Goal: Task Accomplishment & Management: Manage account settings

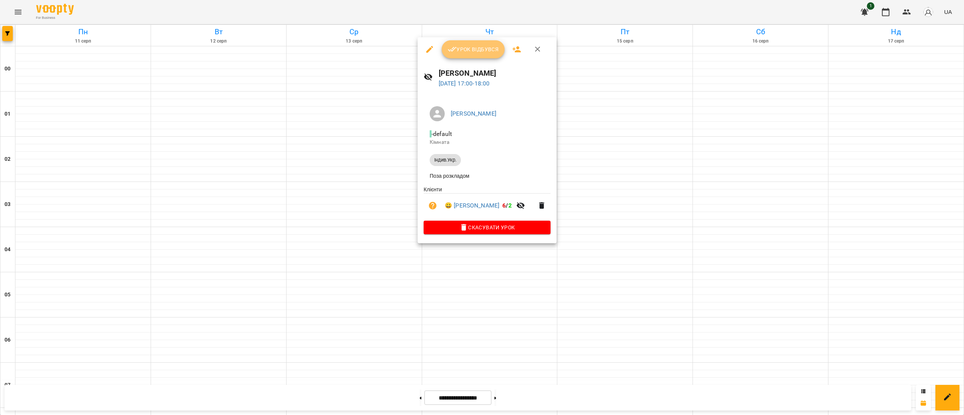
click at [472, 53] on span "Урок відбувся" at bounding box center [473, 49] width 51 height 9
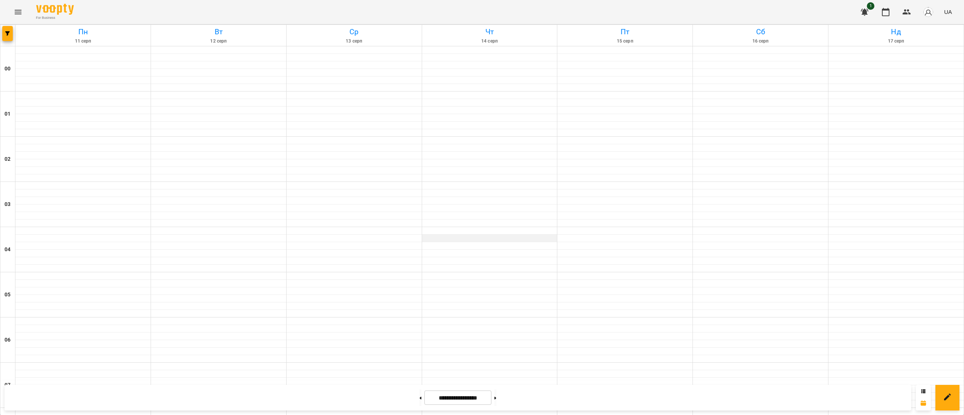
scroll to position [616, 0]
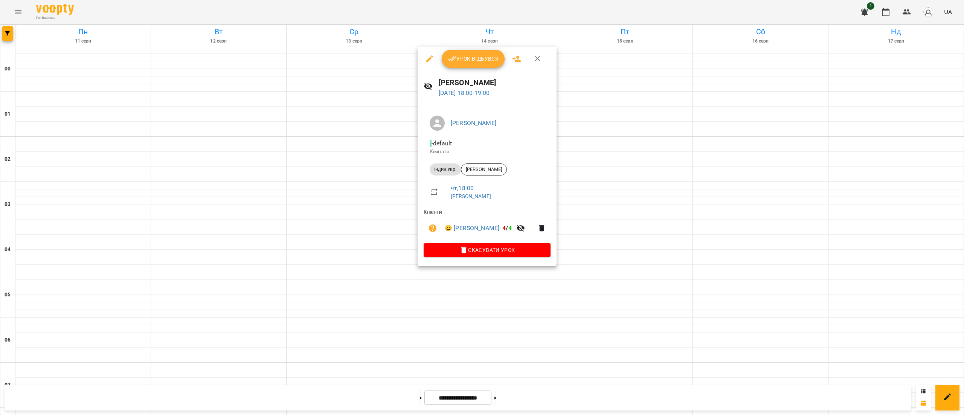
click at [459, 66] on button "Урок відбувся" at bounding box center [473, 59] width 63 height 18
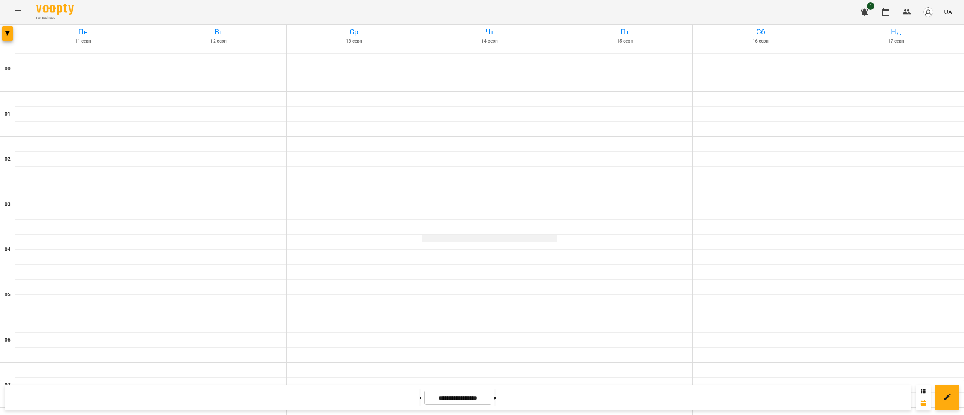
scroll to position [295, 0]
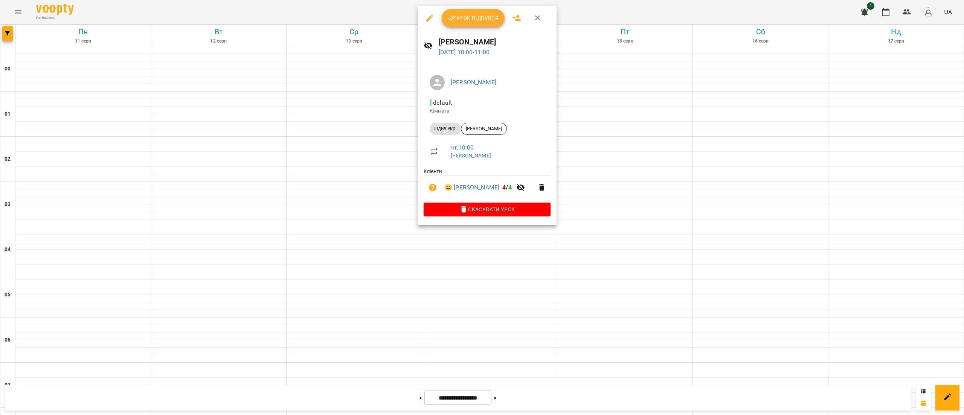
click at [455, 23] on button "Урок відбувся" at bounding box center [473, 18] width 63 height 18
